Goal: Find specific page/section: Find specific page/section

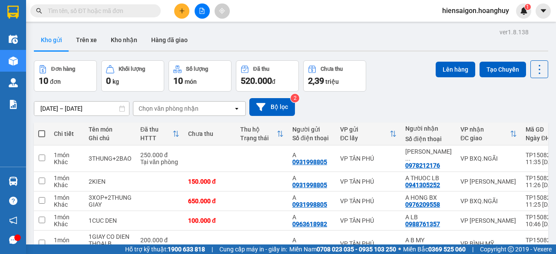
click at [100, 13] on input "text" at bounding box center [99, 11] width 103 height 10
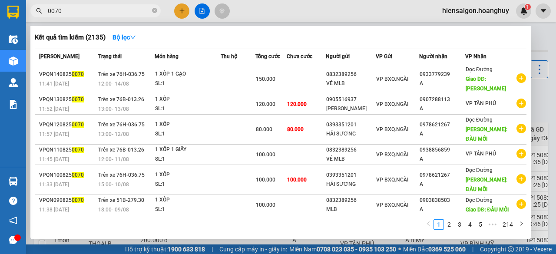
type input "0070"
